Goal: Transaction & Acquisition: Download file/media

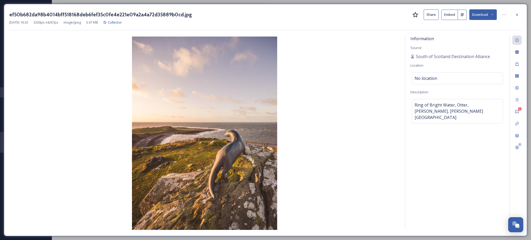
click at [481, 14] on button "Download" at bounding box center [482, 14] width 27 height 11
click at [462, 36] on span "Download Large (1500 x 2000)" at bounding box center [468, 36] width 46 height 5
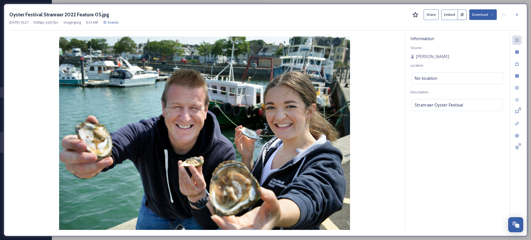
click at [490, 17] on button "Download" at bounding box center [482, 14] width 27 height 11
click at [469, 36] on span "Download Large (2000 x 1331)" at bounding box center [468, 36] width 46 height 5
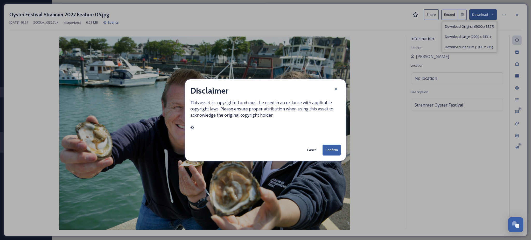
click at [341, 148] on button "Confirm" at bounding box center [332, 150] width 18 height 11
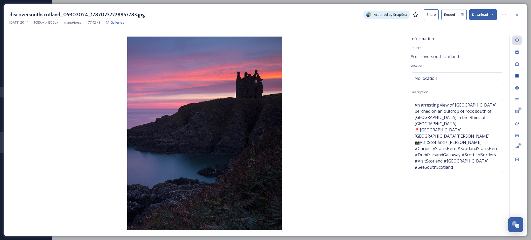
click at [493, 13] on icon at bounding box center [492, 14] width 3 height 3
click at [455, 27] on span "Download Original (1080 x 1350)" at bounding box center [469, 26] width 49 height 5
click at [505, 130] on div "Information Source discoversouthscotland Location No location Description An ar…" at bounding box center [457, 132] width 104 height 193
drag, startPoint x: 480, startPoint y: 130, endPoint x: 410, endPoint y: 123, distance: 70.1
click at [410, 123] on div "Information Source discoversouthscotland Location No location Description An ar…" at bounding box center [457, 132] width 104 height 193
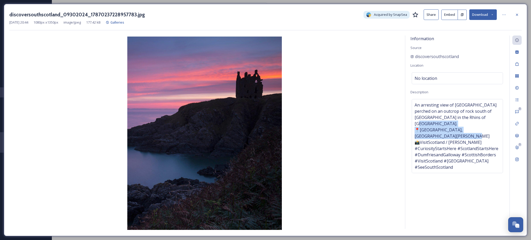
copy span "📍Dunskey Castle, Dumfries & Galloway 📸VisitScotland / Kenny Lam"
click at [517, 17] on div at bounding box center [516, 14] width 9 height 9
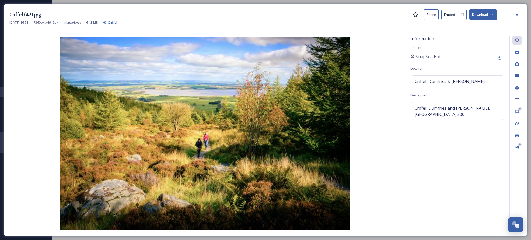
click at [483, 22] on div "[DATE] 16:21 7360 px x 4912 px image/jpeg 6.43 MB Criffel" at bounding box center [265, 22] width 512 height 5
click at [483, 19] on button "Download" at bounding box center [482, 14] width 27 height 11
click at [476, 35] on span "Download Large (2000 x 1335)" at bounding box center [468, 36] width 46 height 5
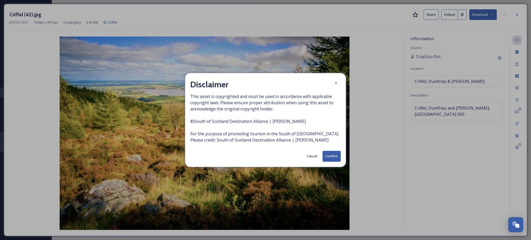
click at [329, 153] on button "Confirm" at bounding box center [332, 156] width 18 height 11
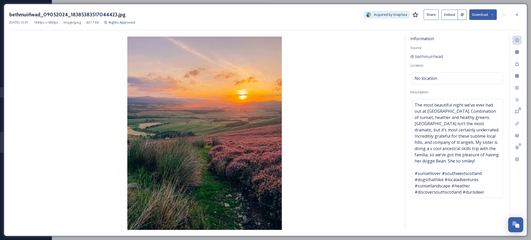
click at [482, 12] on button "Download" at bounding box center [482, 14] width 27 height 11
click at [450, 25] on span "Download Original (1440 x 1800)" at bounding box center [469, 26] width 49 height 5
click at [428, 220] on div "Information Source bethmuirhead Location No location Description The most beaut…" at bounding box center [457, 132] width 104 height 193
drag, startPoint x: 449, startPoint y: 59, endPoint x: 405, endPoint y: 56, distance: 44.5
click at [405, 56] on div "Information Source bethmuirhead Location No location Description The most beaut…" at bounding box center [457, 132] width 104 height 193
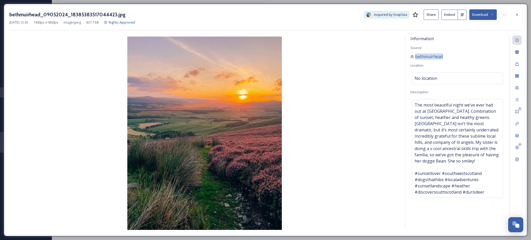
copy span "bethmuirhead"
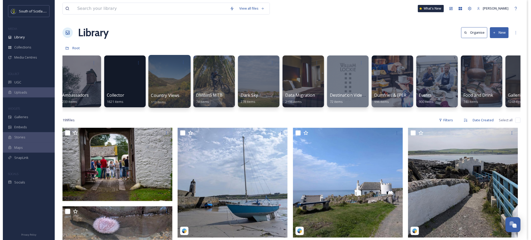
scroll to position [0, 105]
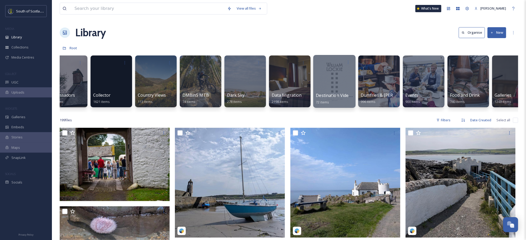
click at [349, 88] on div at bounding box center [334, 81] width 42 height 53
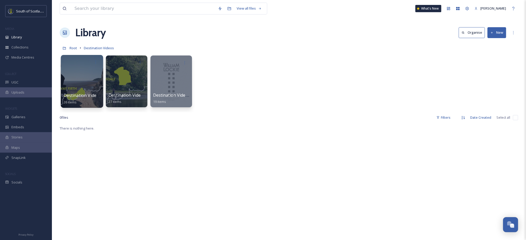
click at [76, 99] on div "Destination Videos Final No Logo Internal Use Only 26 items" at bounding box center [82, 98] width 37 height 13
click at [86, 63] on div at bounding box center [82, 63] width 37 height 10
click at [132, 89] on div at bounding box center [126, 81] width 42 height 53
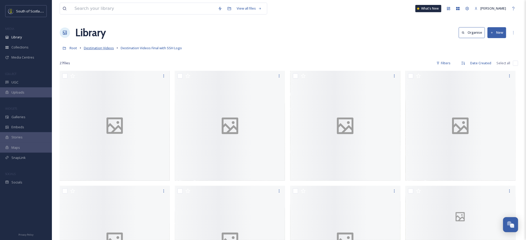
click at [100, 46] on span "Destination Videos" at bounding box center [99, 48] width 30 height 5
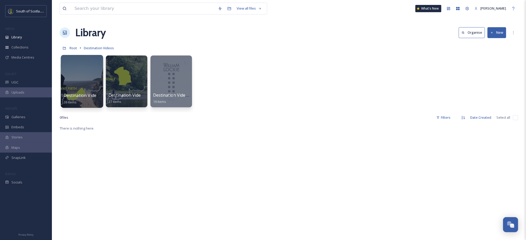
click at [79, 79] on div at bounding box center [82, 81] width 42 height 53
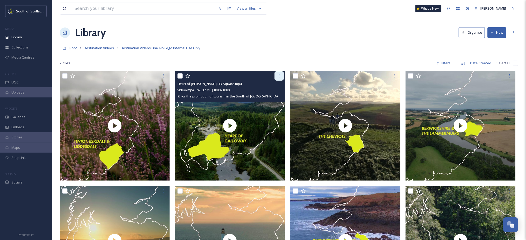
click at [279, 79] on div at bounding box center [278, 75] width 9 height 9
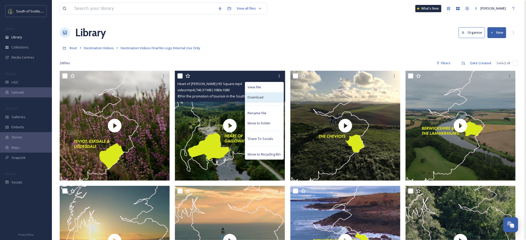
click at [265, 98] on div "Download" at bounding box center [264, 97] width 38 height 10
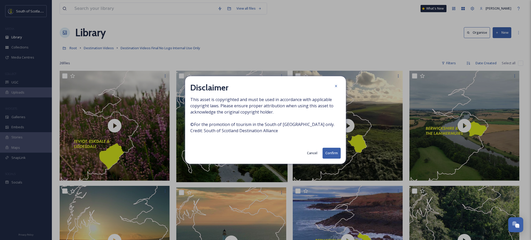
click at [334, 152] on button "Confirm" at bounding box center [332, 153] width 18 height 11
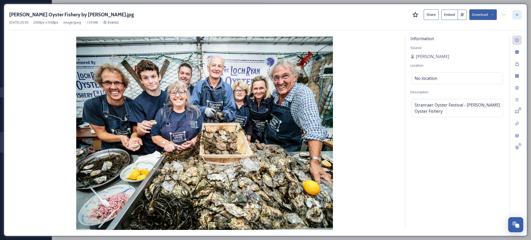
click at [514, 15] on div at bounding box center [516, 14] width 9 height 9
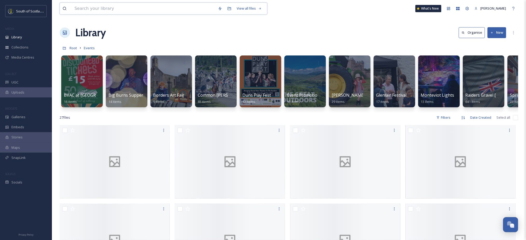
click at [130, 11] on input at bounding box center [143, 8] width 143 height 11
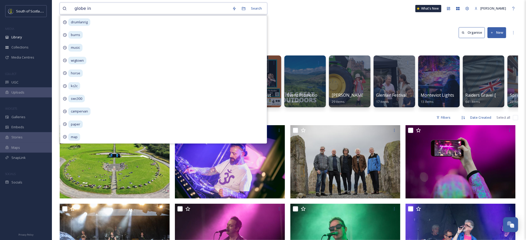
type input "globe inn"
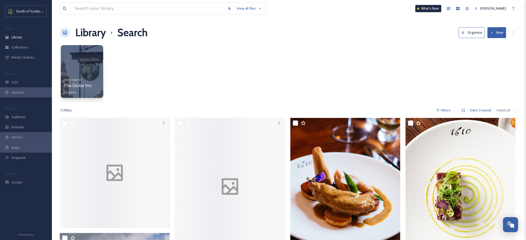
click at [97, 74] on div at bounding box center [82, 71] width 42 height 53
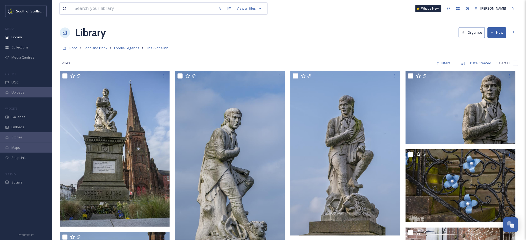
click at [120, 10] on input at bounding box center [143, 8] width 143 height 11
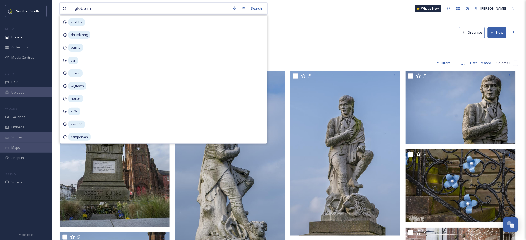
type input "globe inn"
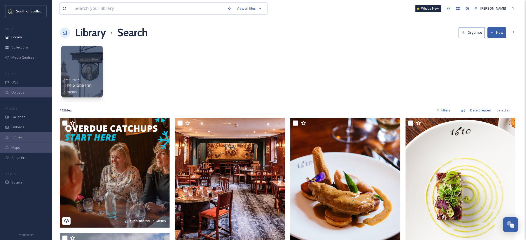
click at [129, 11] on input at bounding box center [148, 8] width 153 height 11
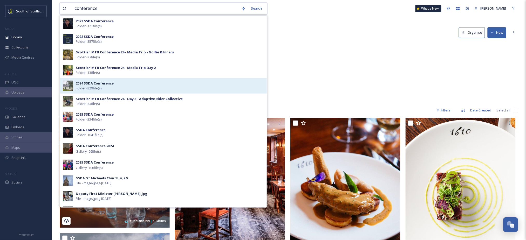
type input "conference"
click at [107, 89] on div "2024 SSDA Conference Folder - 329 file(s)" at bounding box center [170, 86] width 188 height 10
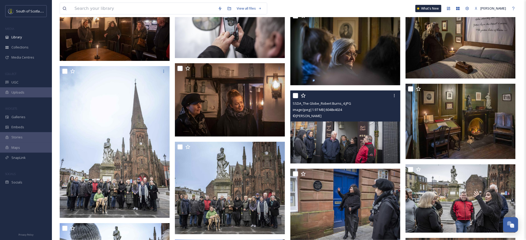
scroll to position [2365, 0]
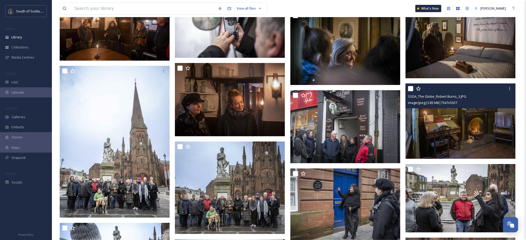
click at [455, 119] on img at bounding box center [460, 121] width 110 height 75
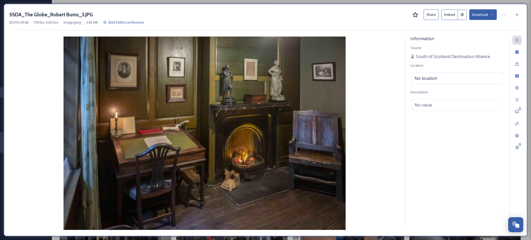
click at [490, 16] on button "Download" at bounding box center [482, 14] width 27 height 11
click at [450, 46] on span "Download Medium (1080 x 740)" at bounding box center [469, 47] width 48 height 5
click at [517, 14] on icon at bounding box center [517, 14] width 2 height 2
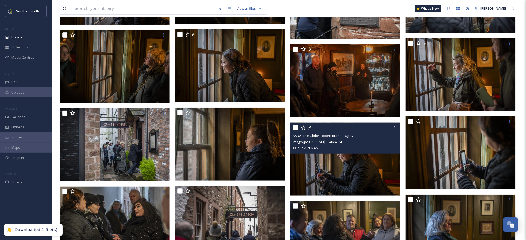
scroll to position [2091, 0]
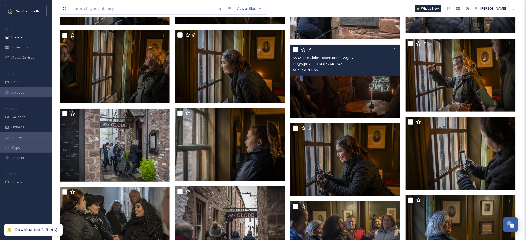
click at [343, 94] on img at bounding box center [345, 81] width 110 height 73
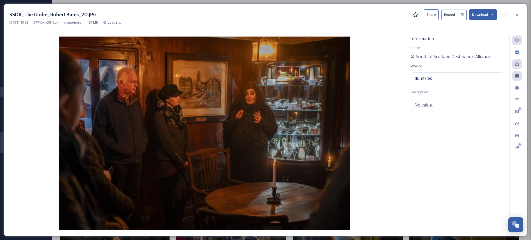
click at [493, 14] on icon at bounding box center [492, 14] width 3 height 3
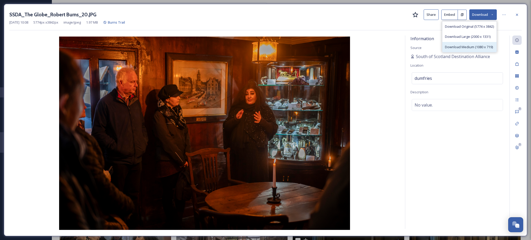
click at [453, 46] on span "Download Medium (1080 x 719)" at bounding box center [469, 47] width 48 height 5
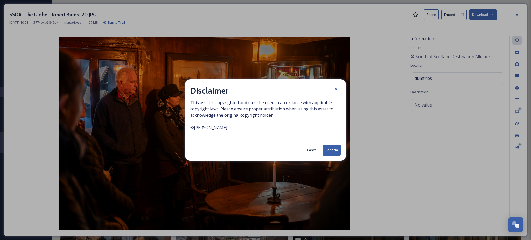
click at [339, 151] on button "Confirm" at bounding box center [332, 150] width 18 height 11
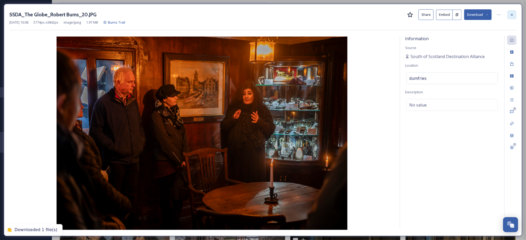
click at [516, 16] on div at bounding box center [511, 14] width 9 height 9
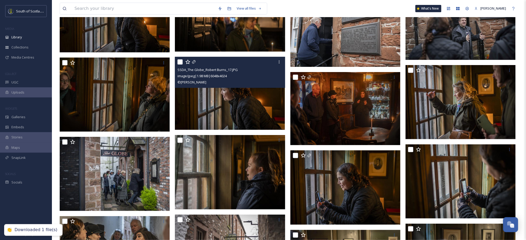
scroll to position [2080, 0]
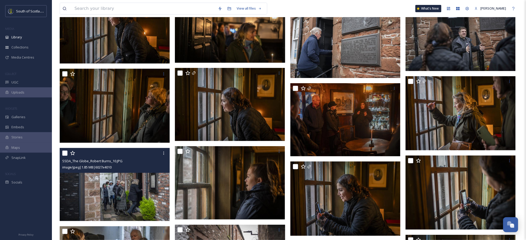
click at [126, 191] on img at bounding box center [115, 184] width 110 height 73
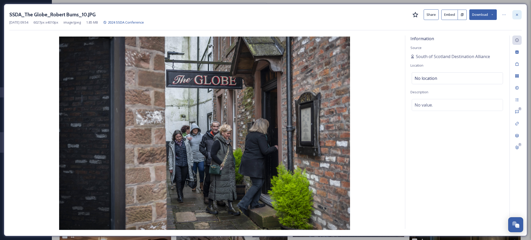
click at [518, 13] on icon at bounding box center [517, 15] width 4 height 4
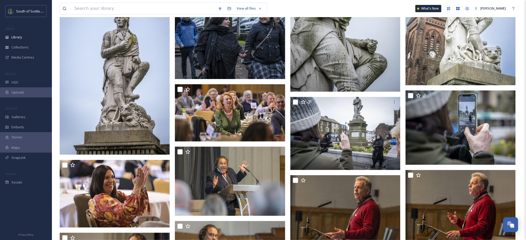
scroll to position [2996, 0]
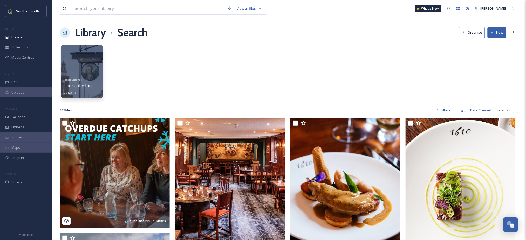
click at [92, 64] on div at bounding box center [82, 71] width 42 height 53
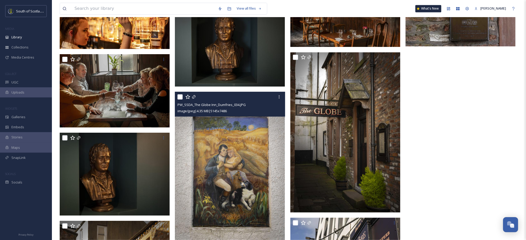
scroll to position [1126, 0]
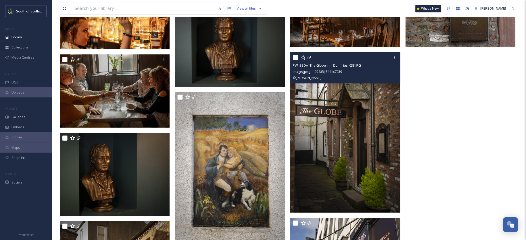
click at [349, 118] on img at bounding box center [345, 133] width 110 height 160
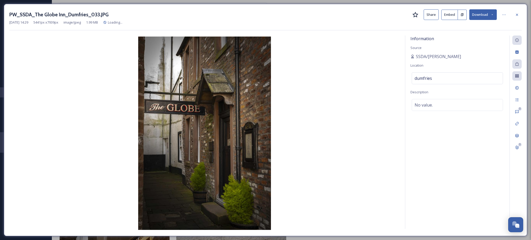
click at [492, 17] on button "Download" at bounding box center [482, 14] width 27 height 11
click at [456, 39] on span "Download Large (1371 x 2000)" at bounding box center [468, 36] width 46 height 5
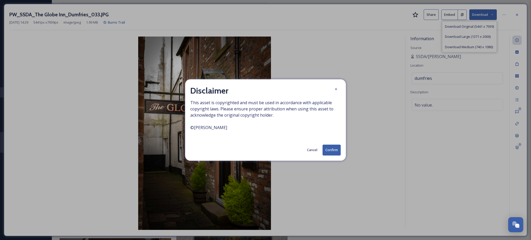
click at [336, 153] on button "Confirm" at bounding box center [332, 150] width 18 height 11
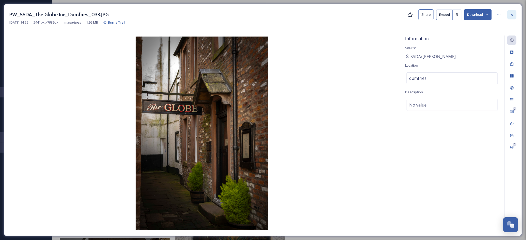
click at [510, 16] on icon at bounding box center [512, 15] width 4 height 4
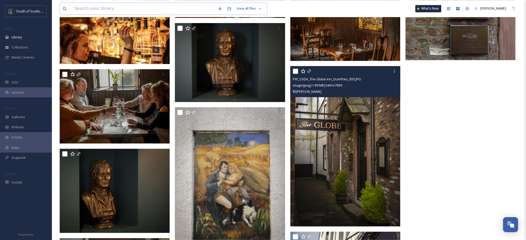
click at [191, 12] on input at bounding box center [143, 8] width 143 height 11
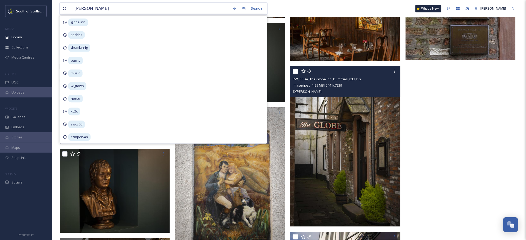
type input "bruces stone"
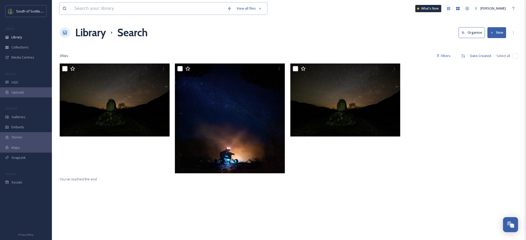
click at [105, 10] on input at bounding box center [148, 8] width 153 height 11
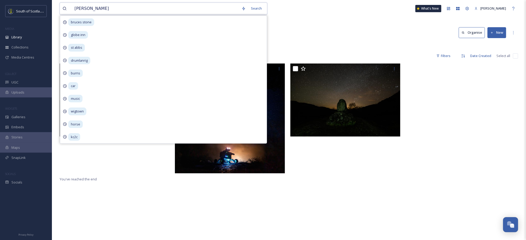
type input "bruce stone"
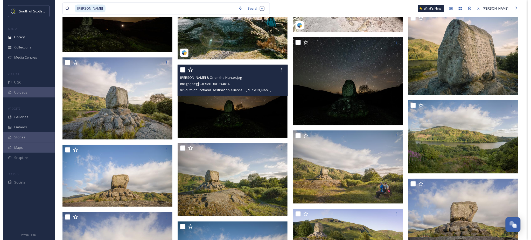
scroll to position [335, 0]
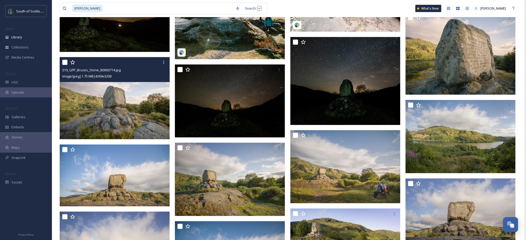
click at [132, 93] on img at bounding box center [115, 98] width 110 height 82
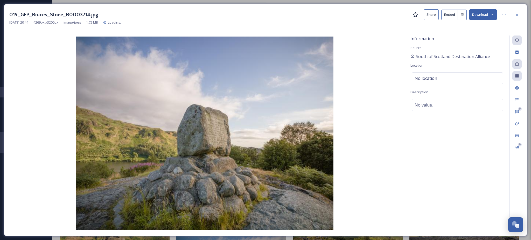
click at [487, 18] on button "Download" at bounding box center [482, 14] width 27 height 11
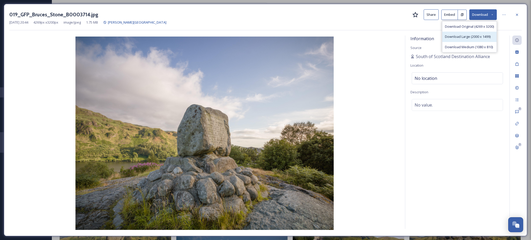
click at [450, 40] on div "Download Large (2000 x 1499)" at bounding box center [469, 37] width 54 height 10
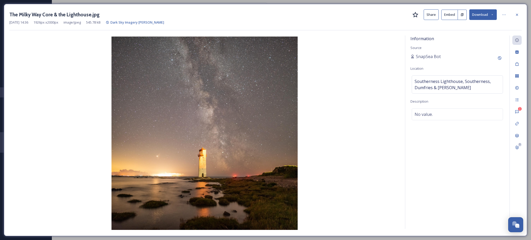
click at [487, 17] on button "Download" at bounding box center [482, 14] width 27 height 11
click at [468, 28] on span "Download Original (1926 x 2000)" at bounding box center [468, 26] width 49 height 5
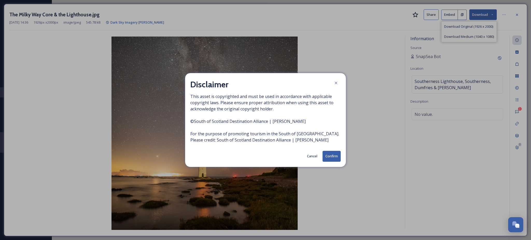
click at [329, 153] on button "Confirm" at bounding box center [332, 156] width 18 height 11
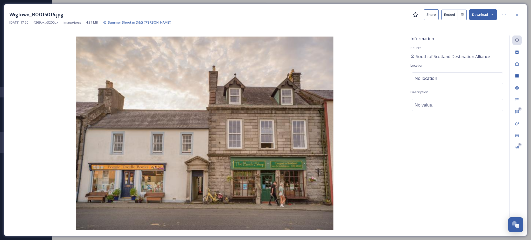
click at [485, 18] on button "Download" at bounding box center [482, 14] width 27 height 11
click at [469, 38] on span "Download Large (2000 x 1499)" at bounding box center [468, 36] width 46 height 5
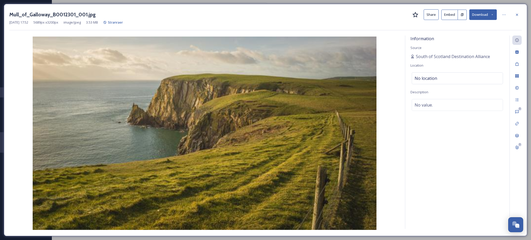
click at [491, 16] on icon at bounding box center [492, 14] width 3 height 3
click at [463, 37] on span "Download Large (2000 x 1125)" at bounding box center [468, 36] width 46 height 5
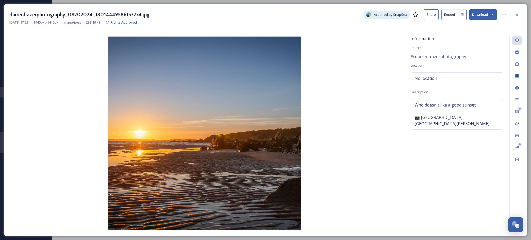
click at [482, 15] on button "Download" at bounding box center [482, 14] width 27 height 11
click at [464, 27] on span "Download Original (1440 x 1440)" at bounding box center [468, 26] width 49 height 5
